Goal: Transaction & Acquisition: Purchase product/service

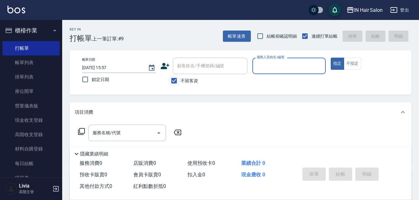
click at [174, 81] on input "不留客資" at bounding box center [174, 80] width 13 height 13
checkbox input "false"
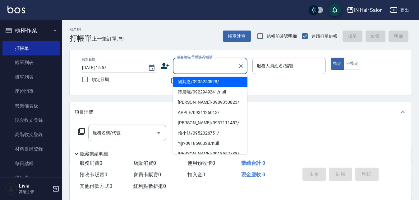
click at [181, 69] on input "顧客姓名/手機號碼/編號" at bounding box center [206, 65] width 60 height 11
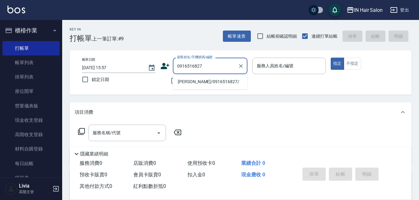
click at [193, 84] on li "[PERSON_NAME]/0916516827/" at bounding box center [210, 81] width 75 height 10
type input "[PERSON_NAME]/0916516827/"
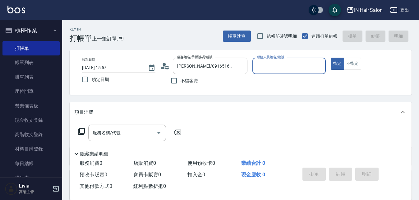
type input "8號店長Livia-8"
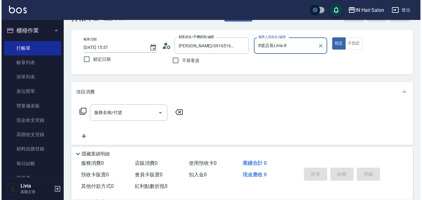
scroll to position [31, 0]
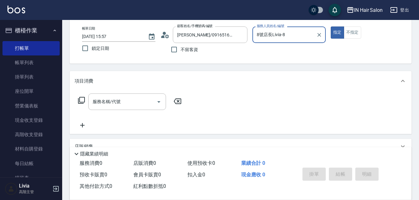
click at [80, 100] on icon at bounding box center [81, 99] width 7 height 7
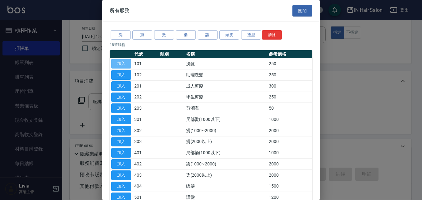
drag, startPoint x: 128, startPoint y: 62, endPoint x: 110, endPoint y: 85, distance: 29.2
click at [128, 62] on button "加入" at bounding box center [121, 64] width 20 height 10
type input "洗髮(101)"
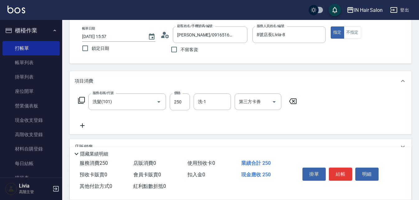
click at [81, 99] on icon at bounding box center [81, 99] width 7 height 7
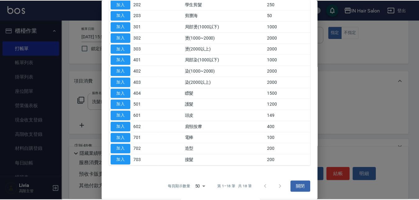
scroll to position [93, 0]
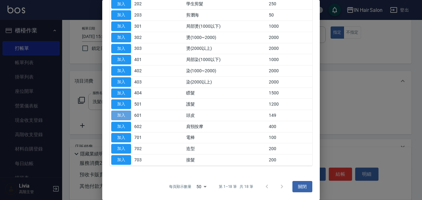
click at [124, 113] on button "加入" at bounding box center [121, 115] width 20 height 10
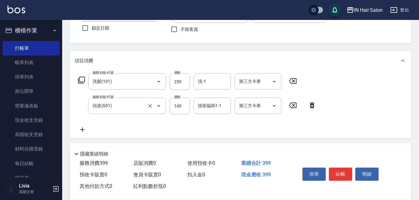
scroll to position [62, 0]
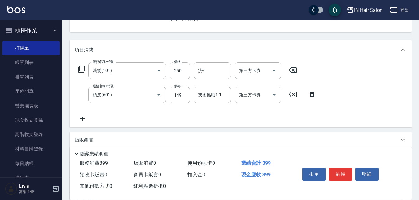
click at [191, 67] on div "服務名稱/代號 洗髮(101) 服務名稱/代號 價格 250 價格 洗-1 洗-1 第三方卡券 第三方卡券" at bounding box center [188, 70] width 226 height 17
click at [185, 67] on input "250" at bounding box center [180, 70] width 20 height 17
click at [184, 67] on input "250" at bounding box center [180, 70] width 20 height 17
type input "300"
click at [170, 108] on div "服務名稱/代號 洗髮(101) 服務名稱/代號 價格 300 價格 洗-1 洗-1 第三方卡券 第三方卡券 服務名稱/代號 頭皮(601) 服務名稱/代號 價…" at bounding box center [197, 92] width 245 height 60
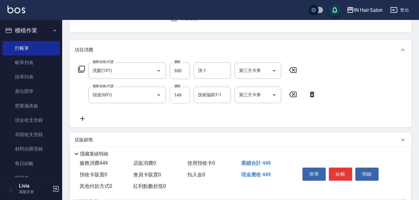
click at [189, 93] on input "149" at bounding box center [180, 94] width 20 height 17
type input "100"
click at [148, 114] on div "服務名稱/代號 洗髮(101) 服務名稱/代號 價格 300 價格 洗-1 洗-1 第三方卡券 第三方卡券 服務名稱/代號 頭皮(601) 服務名稱/代號 價…" at bounding box center [197, 92] width 245 height 60
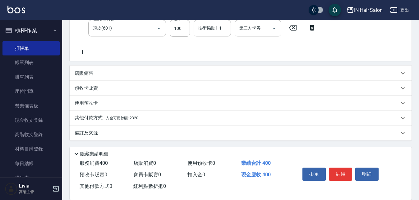
scroll to position [129, 0]
click at [84, 120] on p "其他付款方式 入金可用餘額: 2320" at bounding box center [107, 117] width 64 height 7
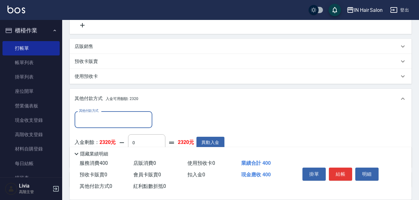
scroll to position [191, 0]
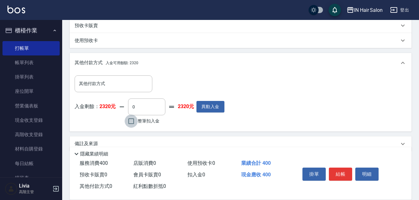
click at [130, 122] on input "整筆扣入金" at bounding box center [131, 120] width 13 height 13
checkbox input "true"
type input "400"
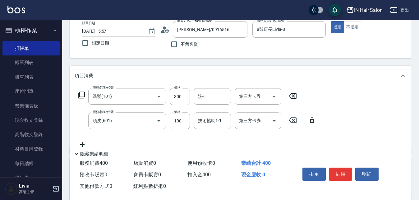
scroll to position [0, 0]
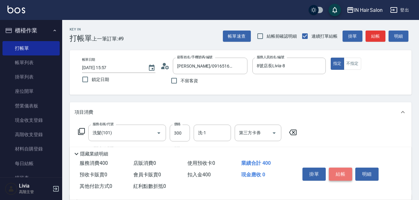
click at [345, 170] on button "結帳" at bounding box center [340, 173] width 23 height 13
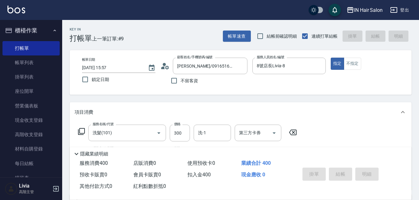
type input "2025/10/04 17:26"
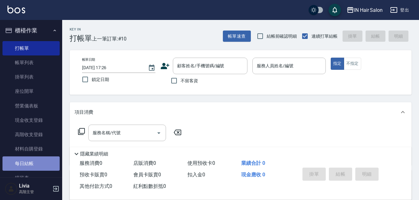
click at [34, 163] on link "每日結帳" at bounding box center [30, 163] width 57 height 14
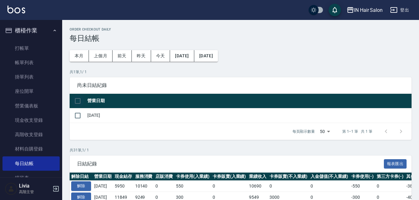
drag, startPoint x: 80, startPoint y: 100, endPoint x: 83, endPoint y: 106, distance: 7.0
click at [80, 100] on input "checkbox" at bounding box center [77, 100] width 13 height 13
checkbox input "true"
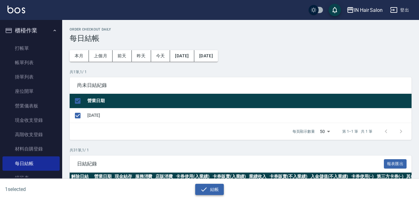
click at [220, 187] on button "結帳" at bounding box center [209, 189] width 29 height 12
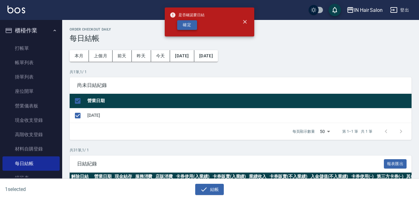
click at [187, 27] on button "確定" at bounding box center [187, 25] width 20 height 10
checkbox input "false"
